Goal: Task Accomplishment & Management: Use online tool/utility

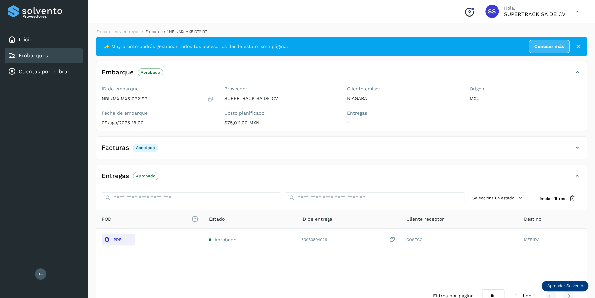
click at [127, 28] on div "Embarques y entregas Embarque #NBL/MX.MX51072197 ✨ Muy pronto podrás gestionar …" at bounding box center [341, 168] width 507 height 295
click at [128, 31] on link "Embarques y entregas" at bounding box center [117, 31] width 43 height 5
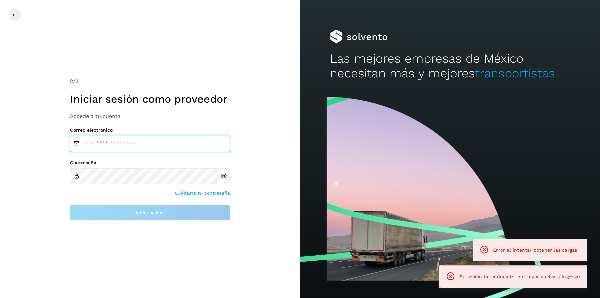
type input "**********"
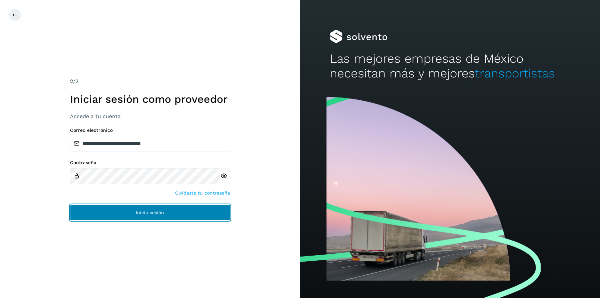
click at [171, 214] on button "Inicia sesión" at bounding box center [150, 212] width 160 height 16
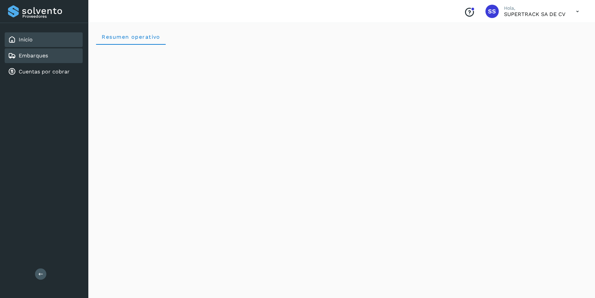
click at [47, 54] on link "Embarques" at bounding box center [33, 55] width 29 height 6
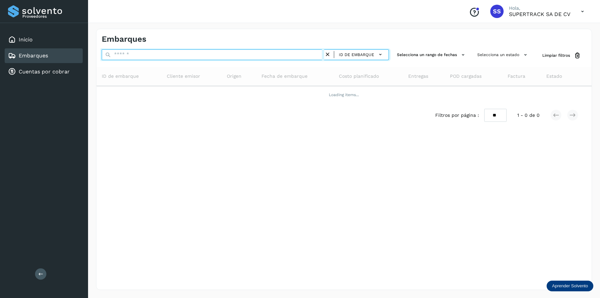
click at [138, 57] on input "text" at bounding box center [213, 54] width 222 height 11
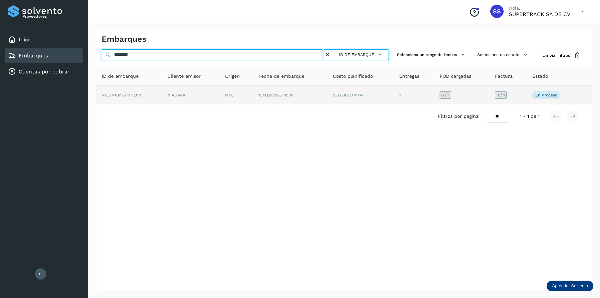
type input "********"
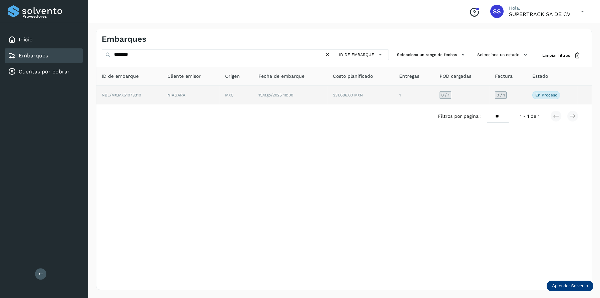
click at [253, 87] on td "MXC" at bounding box center [290, 95] width 74 height 19
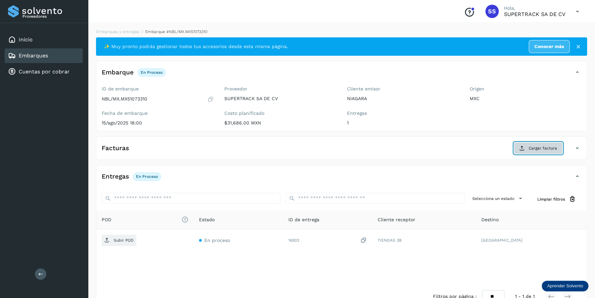
click at [544, 144] on button "Cargar factura" at bounding box center [538, 148] width 49 height 12
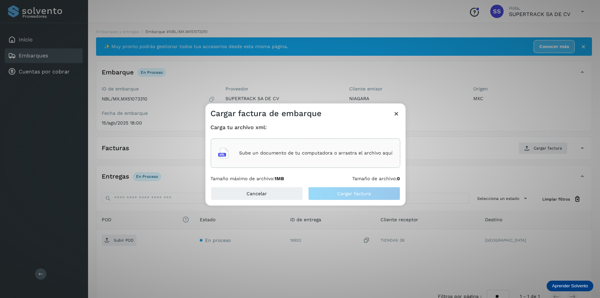
click at [302, 148] on div "Sube un documento de tu computadora o arrastra el archivo aquí" at bounding box center [305, 153] width 175 height 18
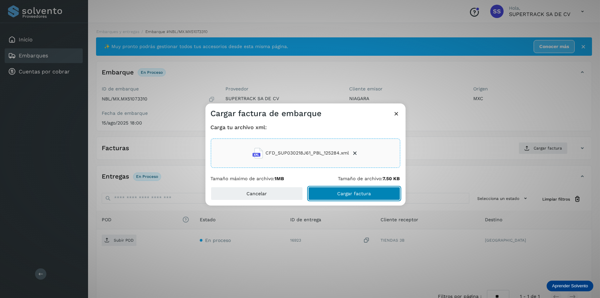
click at [352, 194] on span "Cargar factura" at bounding box center [354, 193] width 34 height 5
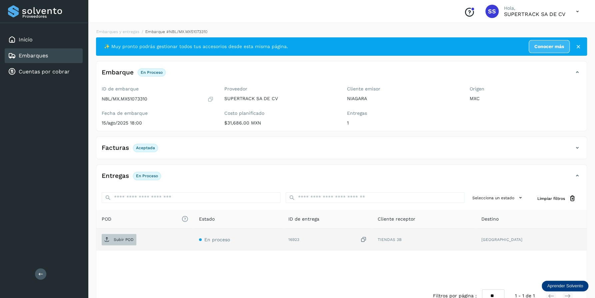
click at [127, 234] on span "Subir POD" at bounding box center [119, 239] width 35 height 11
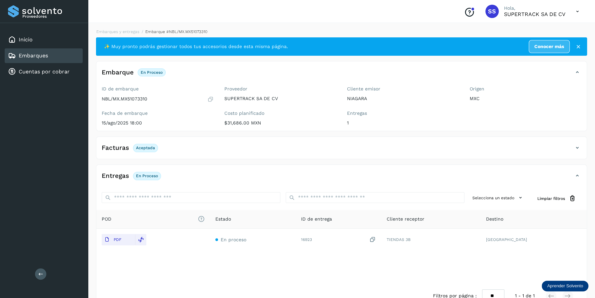
click at [105, 36] on div "Embarques y entregas Embarque #NBL/MX.MX51073310 ✨ Muy pronto podrás gestionar …" at bounding box center [341, 168] width 491 height 279
click at [108, 31] on link "Embarques y entregas" at bounding box center [117, 31] width 43 height 5
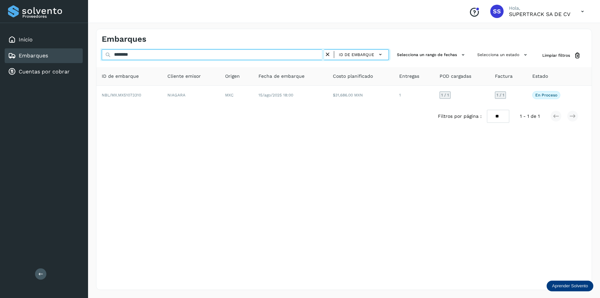
drag, startPoint x: 165, startPoint y: 53, endPoint x: 36, endPoint y: 48, distance: 129.1
click at [37, 48] on div "Proveedores Inicio Embarques Cuentas por cobrar Salir Conoce nuestros beneficio…" at bounding box center [300, 149] width 600 height 298
type input "********"
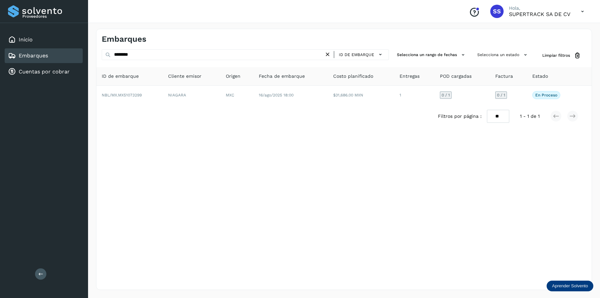
click at [257, 107] on div "Filtros por página : ** ** ** 1 - 1 de 1" at bounding box center [343, 116] width 495 height 24
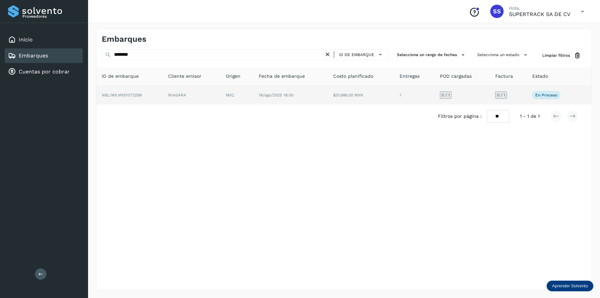
click at [328, 104] on td "16/ago/2025 18:00" at bounding box center [361, 95] width 66 height 19
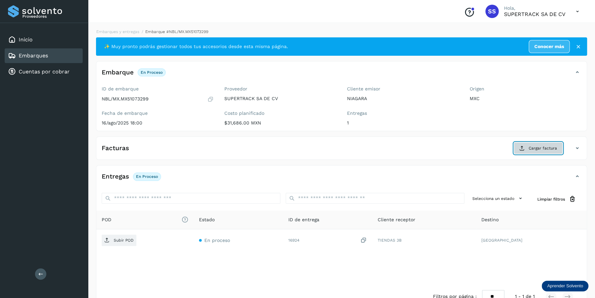
click at [533, 151] on button "Cargar factura" at bounding box center [538, 148] width 49 height 12
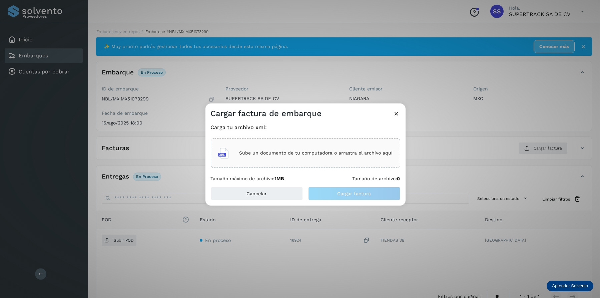
click at [321, 146] on div "Sube un documento de tu computadora o arrastra el archivo aquí" at bounding box center [305, 153] width 175 height 18
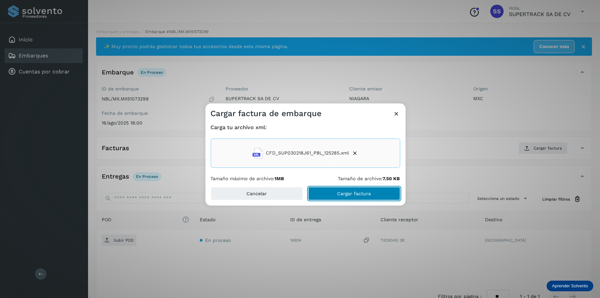
click at [365, 189] on button "Cargar factura" at bounding box center [354, 193] width 92 height 13
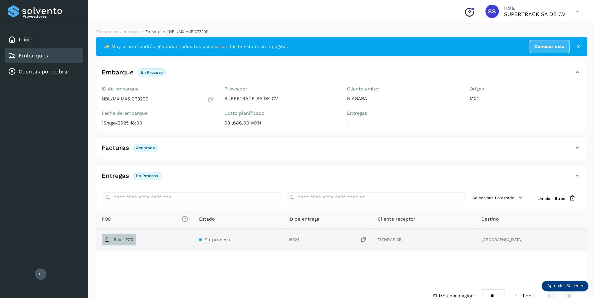
click at [115, 240] on p "Subir POD" at bounding box center [124, 239] width 20 height 5
drag, startPoint x: 148, startPoint y: 99, endPoint x: 128, endPoint y: 100, distance: 20.3
click at [128, 100] on div "NBL/MX.MX51073299" at bounding box center [158, 99] width 112 height 7
drag, startPoint x: 128, startPoint y: 100, endPoint x: 140, endPoint y: 98, distance: 12.4
copy p "51073299"
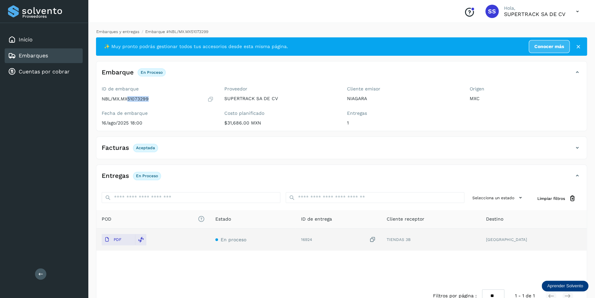
click at [117, 29] on link "Embarques y entregas" at bounding box center [117, 31] width 43 height 5
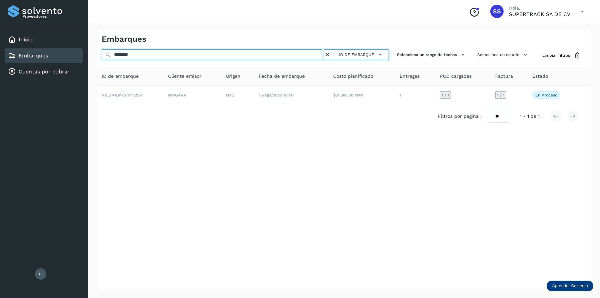
drag, startPoint x: 132, startPoint y: 49, endPoint x: 48, endPoint y: 49, distance: 83.7
click at [48, 49] on div "Proveedores Inicio Embarques Cuentas por cobrar Salir Conoce nuestros beneficio…" at bounding box center [300, 149] width 600 height 298
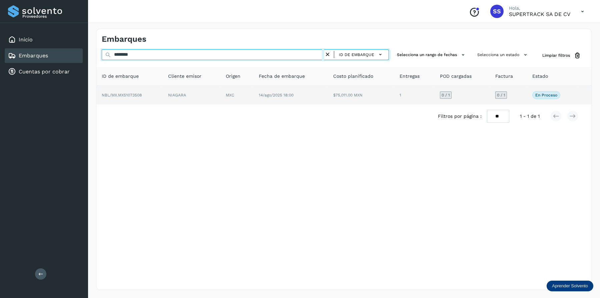
type input "********"
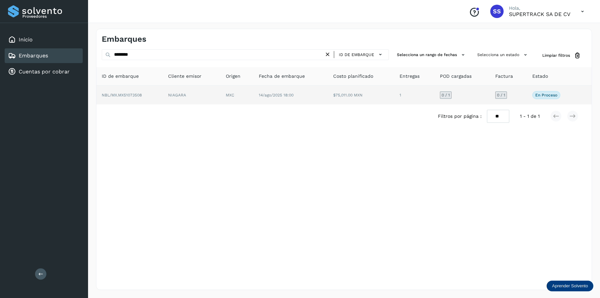
click at [328, 91] on td "14/ago/2025 18:00" at bounding box center [361, 95] width 66 height 19
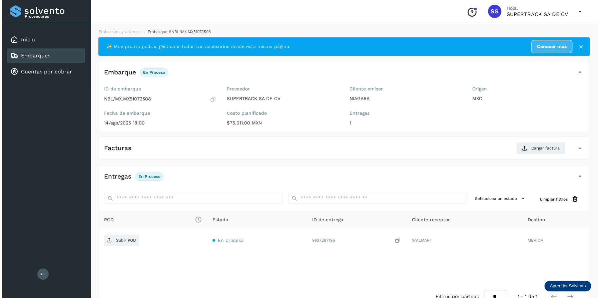
scroll to position [18, 0]
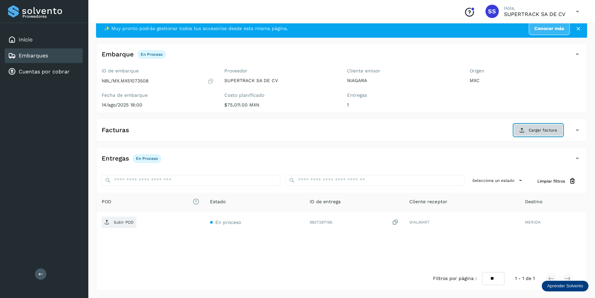
click at [531, 129] on span "Cargar factura" at bounding box center [543, 130] width 28 height 6
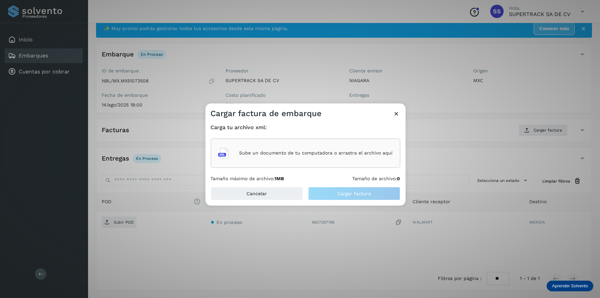
click at [295, 157] on div "Sube un documento de tu computadora o arrastra el archivo aquí" at bounding box center [305, 153] width 175 height 18
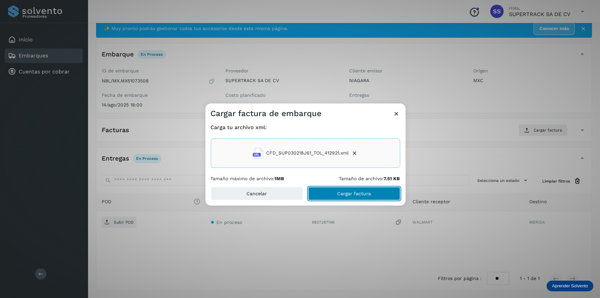
click at [362, 198] on button "Cargar factura" at bounding box center [354, 193] width 92 height 13
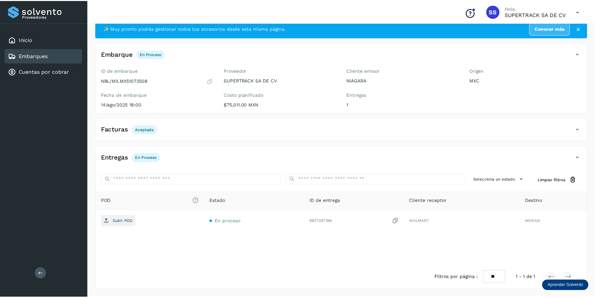
scroll to position [17, 0]
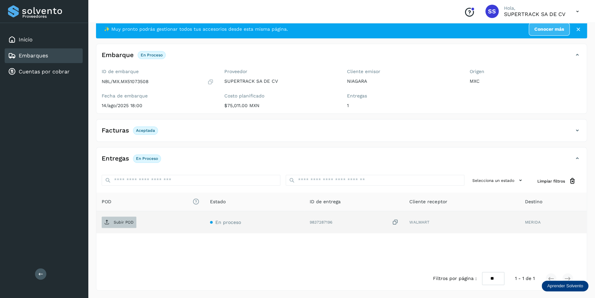
click at [117, 221] on p "Subir POD" at bounding box center [124, 222] width 20 height 5
